Goal: Information Seeking & Learning: Learn about a topic

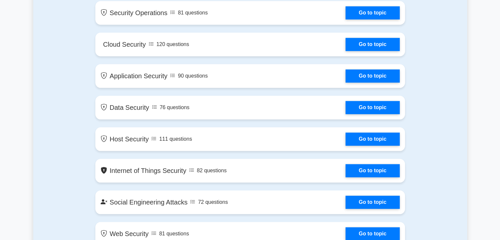
scroll to position [409, 0]
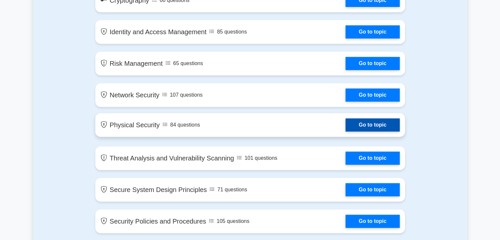
click at [385, 127] on link "Go to topic" at bounding box center [372, 124] width 54 height 13
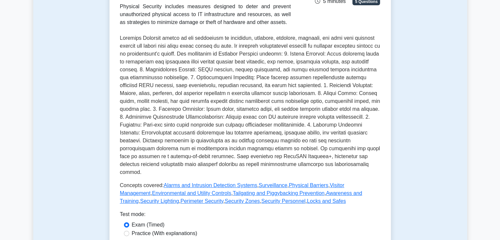
scroll to position [263, 0]
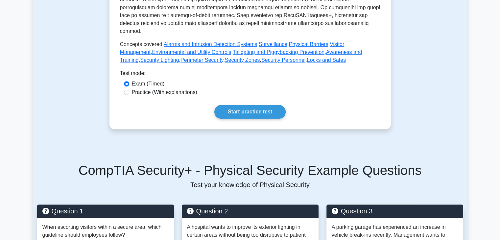
click at [184, 88] on label "Practice (With explanations)" at bounding box center [164, 92] width 65 height 8
click at [129, 90] on input "Practice (With explanations)" at bounding box center [126, 92] width 5 height 5
radio input "true"
click at [244, 107] on link "Start practice test" at bounding box center [249, 112] width 71 height 14
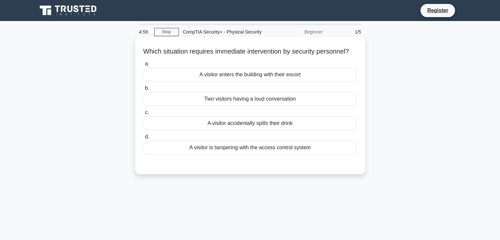
drag, startPoint x: 168, startPoint y: 54, endPoint x: 313, endPoint y: 64, distance: 144.6
click at [313, 56] on h5 "Which situation requires immediate intervention by security personnel? .spinner…" at bounding box center [250, 51] width 214 height 9
click at [314, 56] on h5 "Which situation requires immediate intervention by security personnel? .spinner…" at bounding box center [250, 51] width 214 height 9
drag, startPoint x: 212, startPoint y: 50, endPoint x: 280, endPoint y: 44, distance: 68.6
click at [280, 44] on div "Which situation requires immediate intervention by security personnel? .spinner…" at bounding box center [250, 105] width 225 height 132
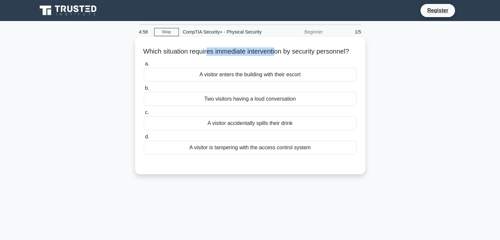
click at [280, 44] on div "Which situation requires immediate intervention by security personnel? .spinner…" at bounding box center [250, 105] width 225 height 132
drag, startPoint x: 147, startPoint y: 52, endPoint x: 269, endPoint y: 52, distance: 122.3
click at [269, 52] on h5 "Which situation requires immediate intervention by security personnel? .spinner…" at bounding box center [250, 51] width 214 height 9
click at [280, 154] on div "A visitor is tampering with the access control system" at bounding box center [250, 148] width 213 height 14
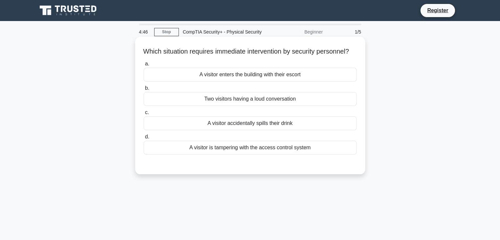
click at [144, 139] on input "d. A visitor is tampering with the access control system" at bounding box center [144, 137] width 0 height 4
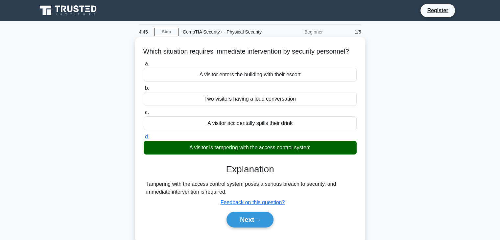
scroll to position [99, 0]
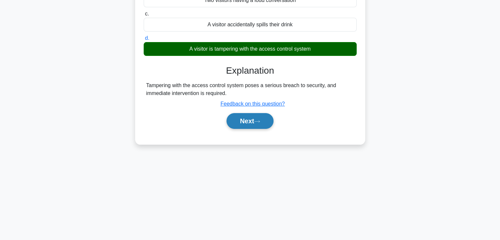
click at [251, 129] on button "Next" at bounding box center [249, 121] width 47 height 16
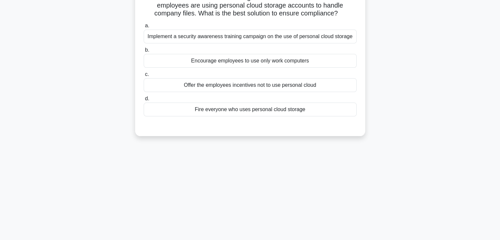
scroll to position [0, 0]
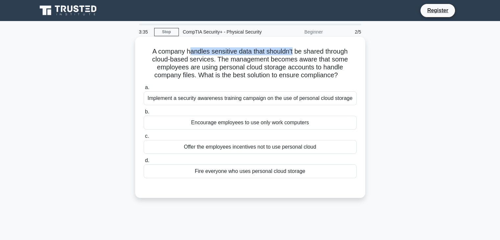
drag, startPoint x: 190, startPoint y: 49, endPoint x: 293, endPoint y: 50, distance: 103.5
click at [293, 50] on h5 "A company handles sensitive data that shouldn't be shared through cloud-based s…" at bounding box center [250, 63] width 214 height 32
drag, startPoint x: 204, startPoint y: 52, endPoint x: 268, endPoint y: 52, distance: 63.1
click at [268, 52] on h5 "A company handles sensitive data that shouldn't be shared through cloud-based s…" at bounding box center [250, 63] width 214 height 32
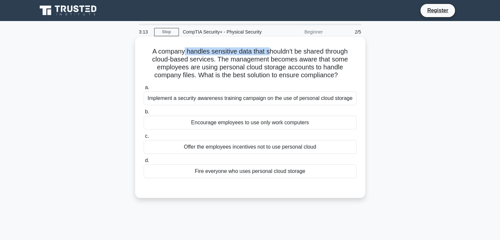
click at [268, 52] on h5 "A company handles sensitive data that shouldn't be shared through cloud-based s…" at bounding box center [250, 63] width 214 height 32
click at [273, 64] on h5 "A company handles sensitive data that shouldn't be shared through cloud-based s…" at bounding box center [250, 63] width 214 height 32
drag, startPoint x: 184, startPoint y: 59, endPoint x: 285, endPoint y: 58, distance: 101.2
click at [285, 58] on h5 "A company handles sensitive data that shouldn't be shared through cloud-based s…" at bounding box center [250, 63] width 214 height 32
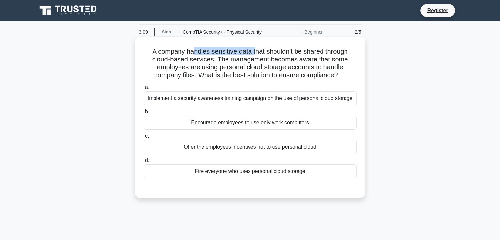
drag, startPoint x: 193, startPoint y: 52, endPoint x: 304, endPoint y: 48, distance: 111.5
click at [298, 48] on h5 "A company handles sensitive data that shouldn't be shared through cloud-based s…" at bounding box center [250, 63] width 214 height 32
click at [304, 48] on h5 "A company handles sensitive data that shouldn't be shared through cloud-based s…" at bounding box center [250, 63] width 214 height 32
drag, startPoint x: 275, startPoint y: 57, endPoint x: 325, endPoint y: 57, distance: 50.6
click at [325, 57] on h5 "A company handles sensitive data that shouldn't be shared through cloud-based s…" at bounding box center [250, 63] width 214 height 32
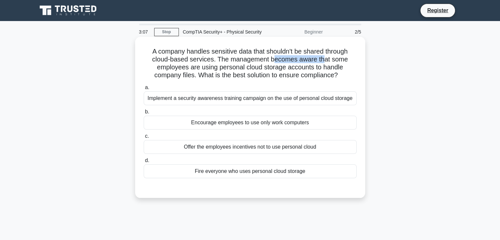
click at [325, 57] on h5 "A company handles sensitive data that shouldn't be shared through cloud-based s…" at bounding box center [250, 63] width 214 height 32
click at [178, 62] on h5 "A company handles sensitive data that shouldn't be shared through cloud-based s…" at bounding box center [250, 63] width 214 height 32
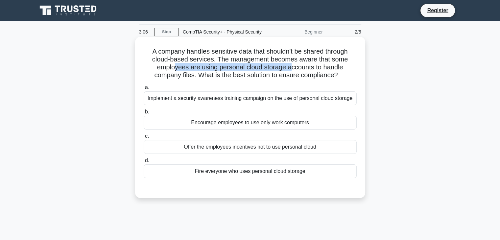
drag, startPoint x: 174, startPoint y: 65, endPoint x: 292, endPoint y: 65, distance: 118.3
click at [292, 65] on h5 "A company handles sensitive data that shouldn't be shared through cloud-based s…" at bounding box center [250, 63] width 214 height 32
click at [238, 124] on div "Encourage employees to use only work computers" at bounding box center [250, 123] width 213 height 14
click at [144, 114] on input "b. Encourage employees to use only work computers" at bounding box center [144, 112] width 0 height 4
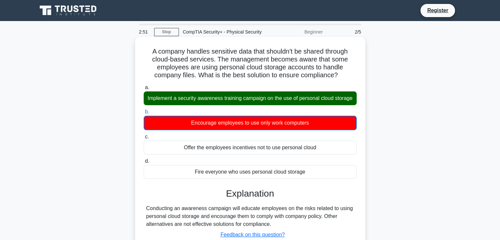
drag, startPoint x: 204, startPoint y: 99, endPoint x: 275, endPoint y: 100, distance: 71.7
click at [275, 100] on div "Implement a security awareness training campaign on the use of personal cloud s…" at bounding box center [250, 98] width 213 height 14
click at [268, 102] on div "Implement a security awareness training campaign on the use of personal cloud s…" at bounding box center [250, 98] width 213 height 14
click at [144, 90] on input "a. Implement a security awareness training campaign on the use of personal clou…" at bounding box center [144, 87] width 0 height 4
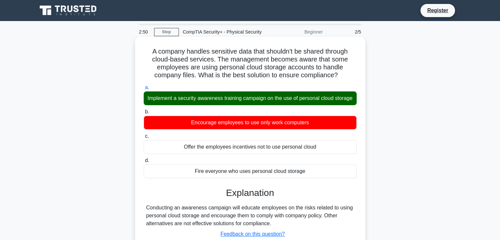
drag, startPoint x: 274, startPoint y: 100, endPoint x: 337, endPoint y: 99, distance: 62.8
click at [337, 99] on div "Implement a security awareness training campaign on the use of personal cloud s…" at bounding box center [250, 98] width 213 height 14
click at [144, 90] on input "a. Implement a security awareness training campaign on the use of personal clou…" at bounding box center [144, 87] width 0 height 4
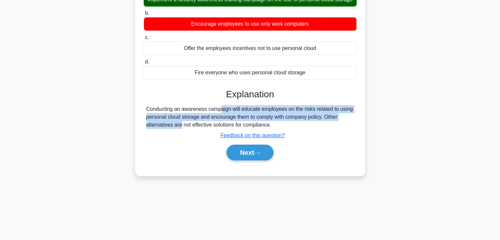
drag, startPoint x: 175, startPoint y: 113, endPoint x: 350, endPoint y: 121, distance: 175.0
click at [350, 121] on div "Conducting an awareness campaign will educate employees on the risks related to…" at bounding box center [250, 117] width 208 height 24
click at [263, 122] on div "Conducting an awareness campaign will educate employees on the risks related to…" at bounding box center [250, 117] width 208 height 24
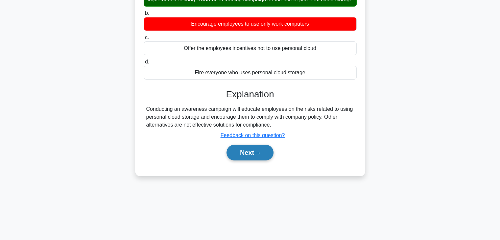
drag, startPoint x: 261, startPoint y: 154, endPoint x: 273, endPoint y: 153, distance: 12.9
click at [262, 154] on button "Next" at bounding box center [249, 153] width 47 height 16
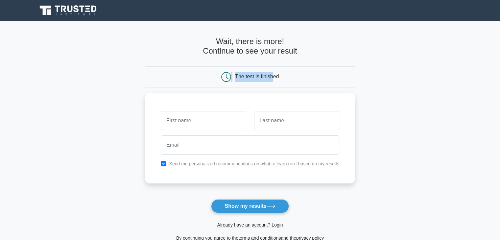
drag, startPoint x: 219, startPoint y: 79, endPoint x: 272, endPoint y: 79, distance: 53.6
click at [272, 79] on div "The test is finished" at bounding box center [250, 77] width 140 height 10
click at [272, 79] on div "The test is finished" at bounding box center [257, 77] width 44 height 6
